Goal: Task Accomplishment & Management: Use online tool/utility

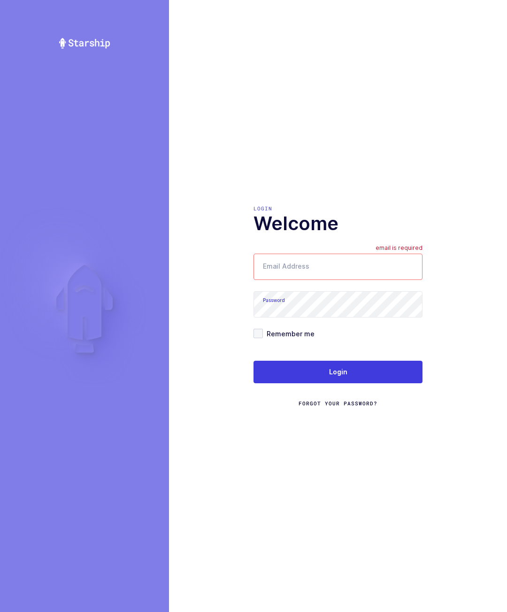
click at [328, 280] on input "Email Address" at bounding box center [338, 267] width 169 height 26
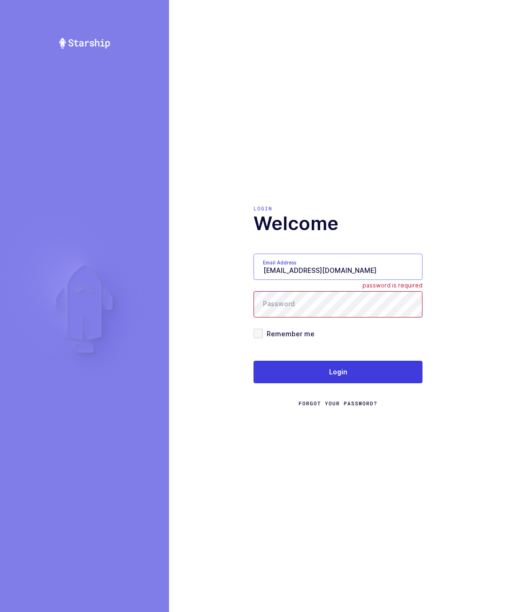
type input "walkerj@gmail.com"
click at [262, 338] on span at bounding box center [258, 333] width 9 height 9
click at [263, 329] on input "Remember me" at bounding box center [263, 329] width 0 height 0
click at [355, 383] on button "Login" at bounding box center [338, 372] width 169 height 23
click at [356, 383] on button "Login" at bounding box center [338, 372] width 169 height 23
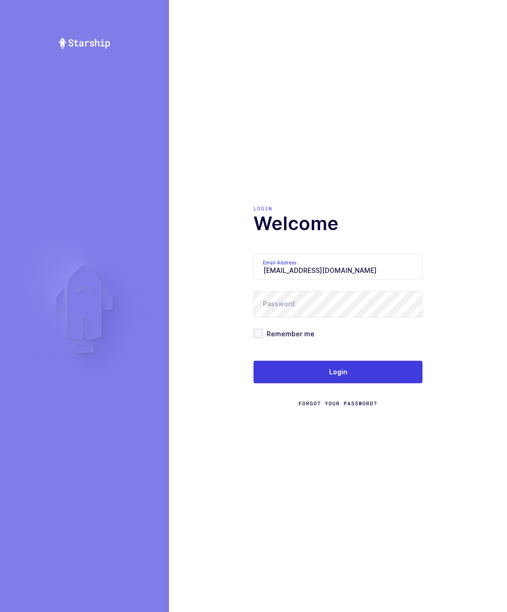
click at [349, 346] on form "Email Address walkerj@gmail.com Password Remember me Login Forgot Your Password?" at bounding box center [338, 331] width 169 height 154
click at [380, 383] on button "Login" at bounding box center [338, 372] width 169 height 23
click at [36, 388] on img at bounding box center [74, 292] width 149 height 192
click at [377, 383] on button "Login" at bounding box center [338, 372] width 169 height 23
click at [472, 289] on div "Login Welcome Email Address walkerj@gmail.com Password Remember me Login Forgot…" at bounding box center [338, 306] width 338 height 612
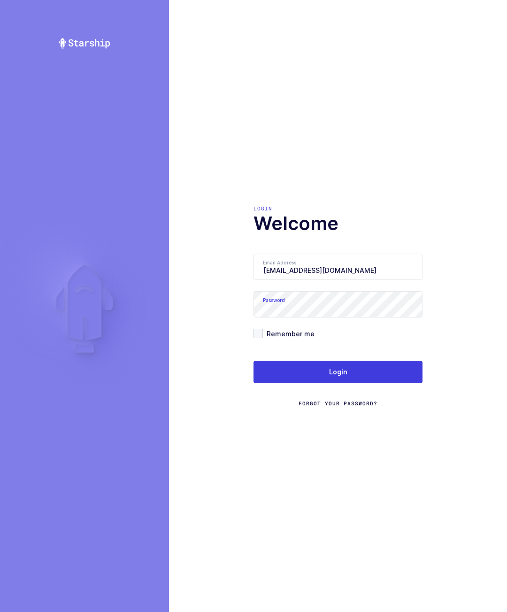
click at [362, 383] on button "Login" at bounding box center [338, 372] width 169 height 23
click at [352, 278] on input "[EMAIL_ADDRESS][DOMAIN_NAME]" at bounding box center [338, 267] width 169 height 26
click at [376, 383] on button "Login" at bounding box center [338, 372] width 169 height 23
